Goal: Task Accomplishment & Management: Use online tool/utility

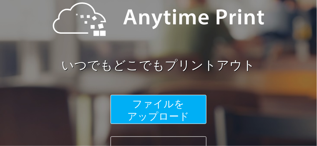
scroll to position [146, 0]
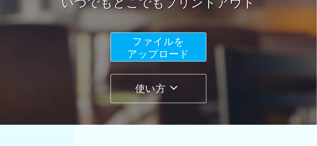
click at [163, 53] on span "ファイルを ​​アップロード" at bounding box center [159, 48] width 62 height 24
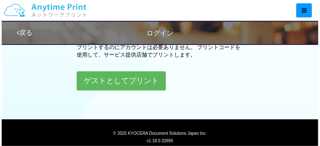
scroll to position [333, 0]
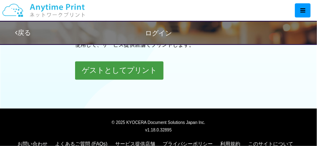
click at [133, 75] on button "ゲストとしてプリント" at bounding box center [119, 71] width 88 height 18
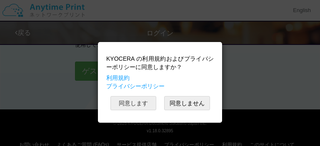
click at [137, 102] on button "同意します" at bounding box center [133, 103] width 46 height 14
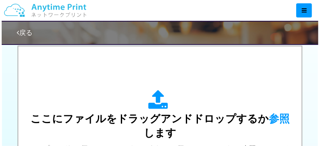
scroll to position [312, 0]
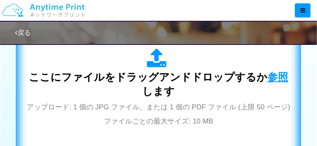
click at [270, 72] on span "参照" at bounding box center [277, 77] width 21 height 12
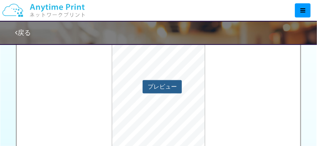
click at [167, 86] on button "プレビュー" at bounding box center [162, 86] width 39 height 13
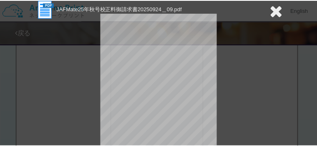
scroll to position [0, 0]
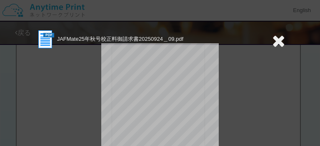
click at [276, 41] on icon at bounding box center [278, 41] width 13 height 17
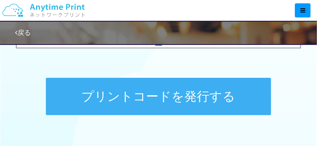
scroll to position [458, 0]
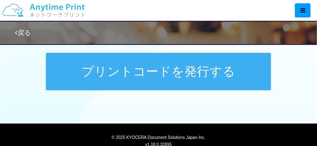
click at [148, 79] on button "プリントコードを発行する" at bounding box center [158, 72] width 225 height 38
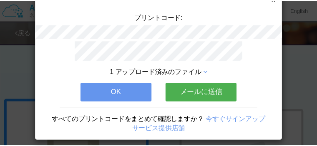
scroll to position [68, 0]
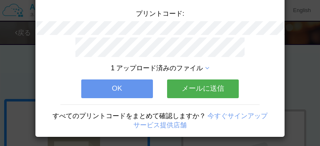
click at [134, 84] on button "OK" at bounding box center [117, 89] width 72 height 18
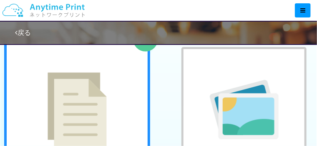
scroll to position [104, 0]
